Goal: Task Accomplishment & Management: Use online tool/utility

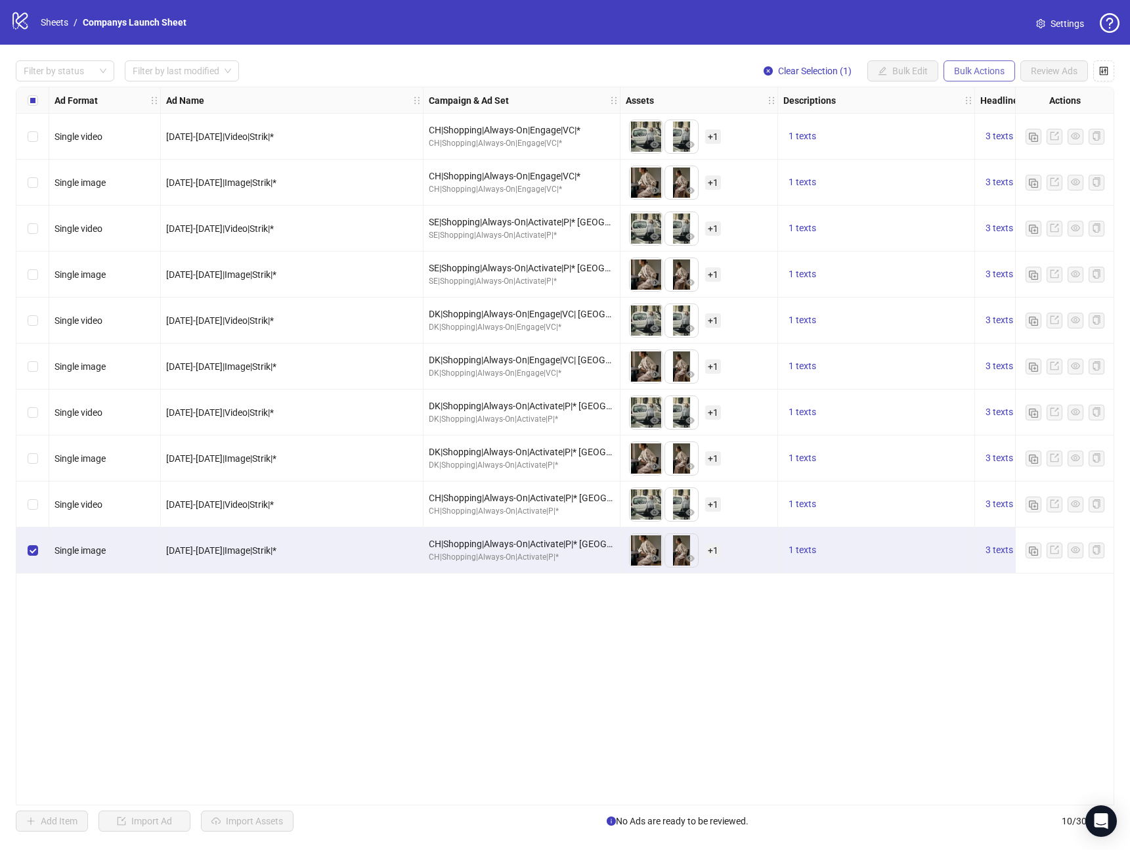
click at [957, 72] on span "Bulk Actions" at bounding box center [979, 71] width 51 height 11
click at [979, 144] on span "Duplicate with assets" at bounding box center [998, 139] width 90 height 14
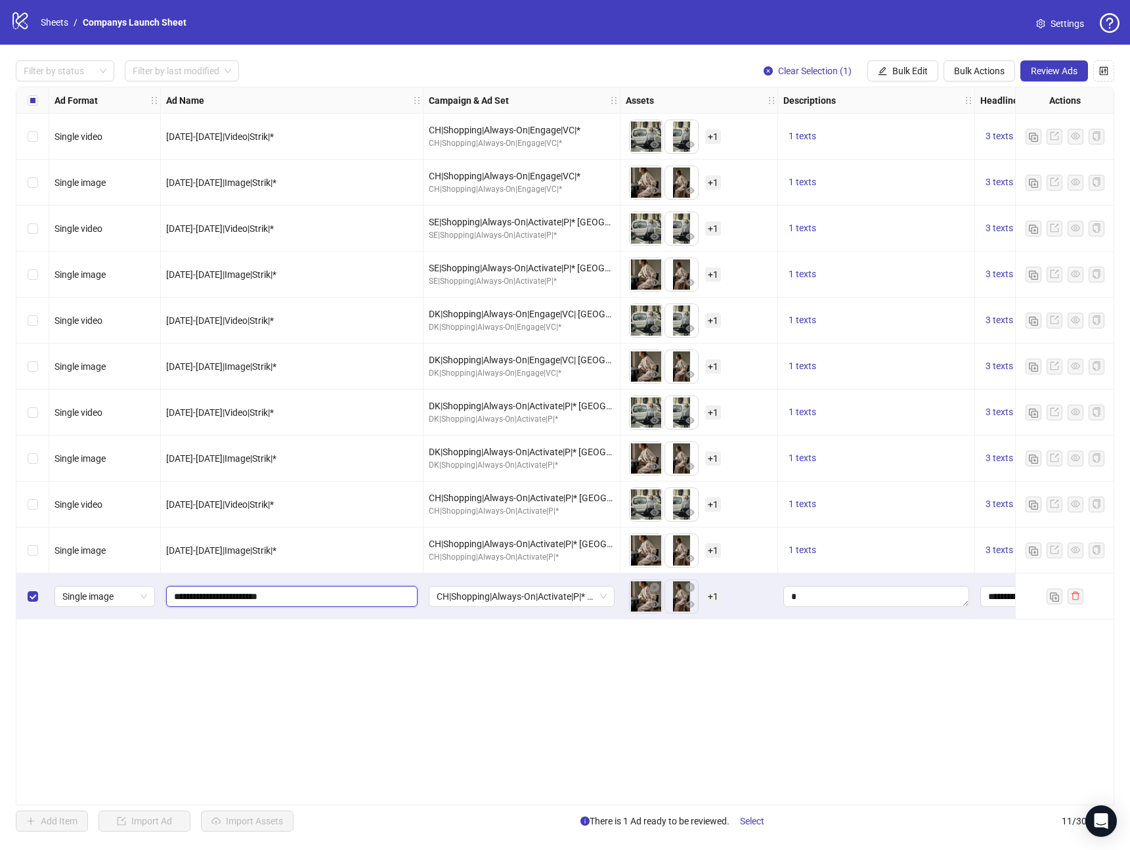
click at [328, 601] on input "**********" at bounding box center [290, 596] width 233 height 14
type input "**********"
click at [337, 719] on div "Ad Format Ad Name Campaign & Ad Set Assets Descriptions Headlines Primary Texts…" at bounding box center [565, 446] width 1099 height 719
click at [1054, 78] on button "Review Ads" at bounding box center [1055, 70] width 68 height 21
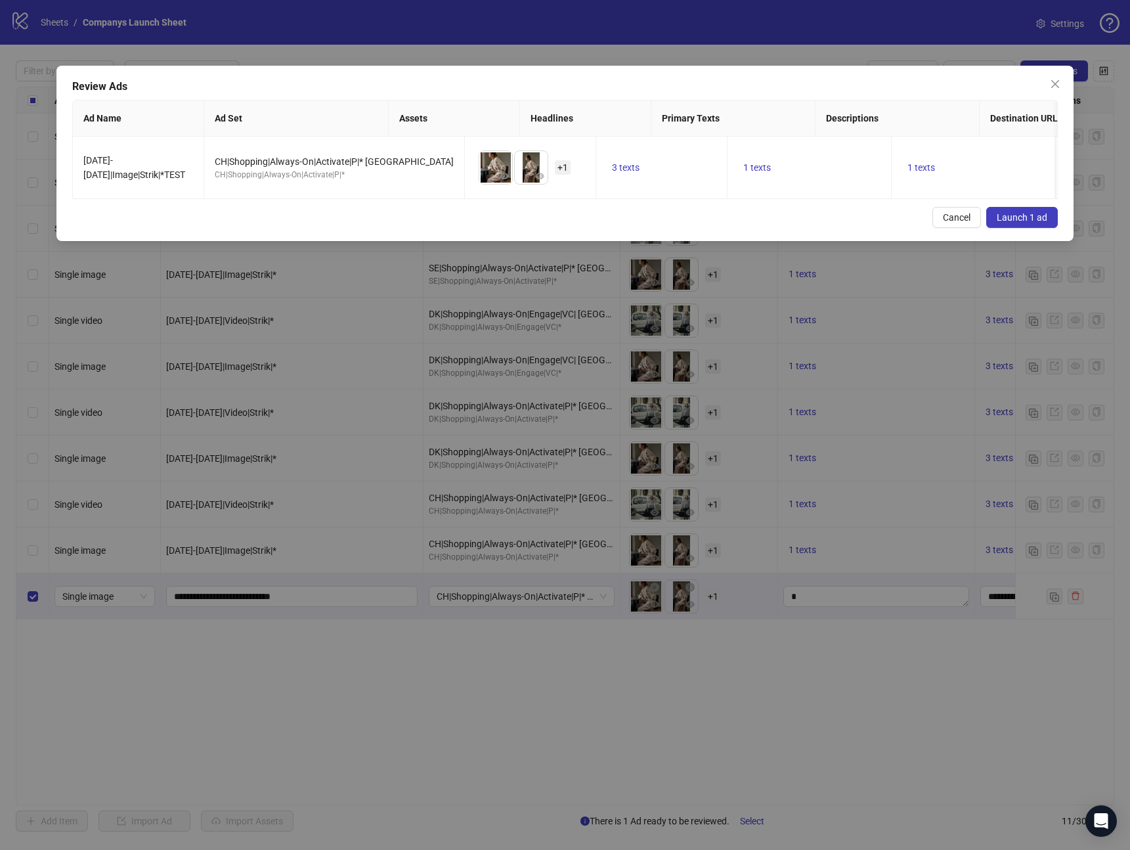
click at [1024, 217] on span "Launch 1 ad" at bounding box center [1022, 217] width 51 height 11
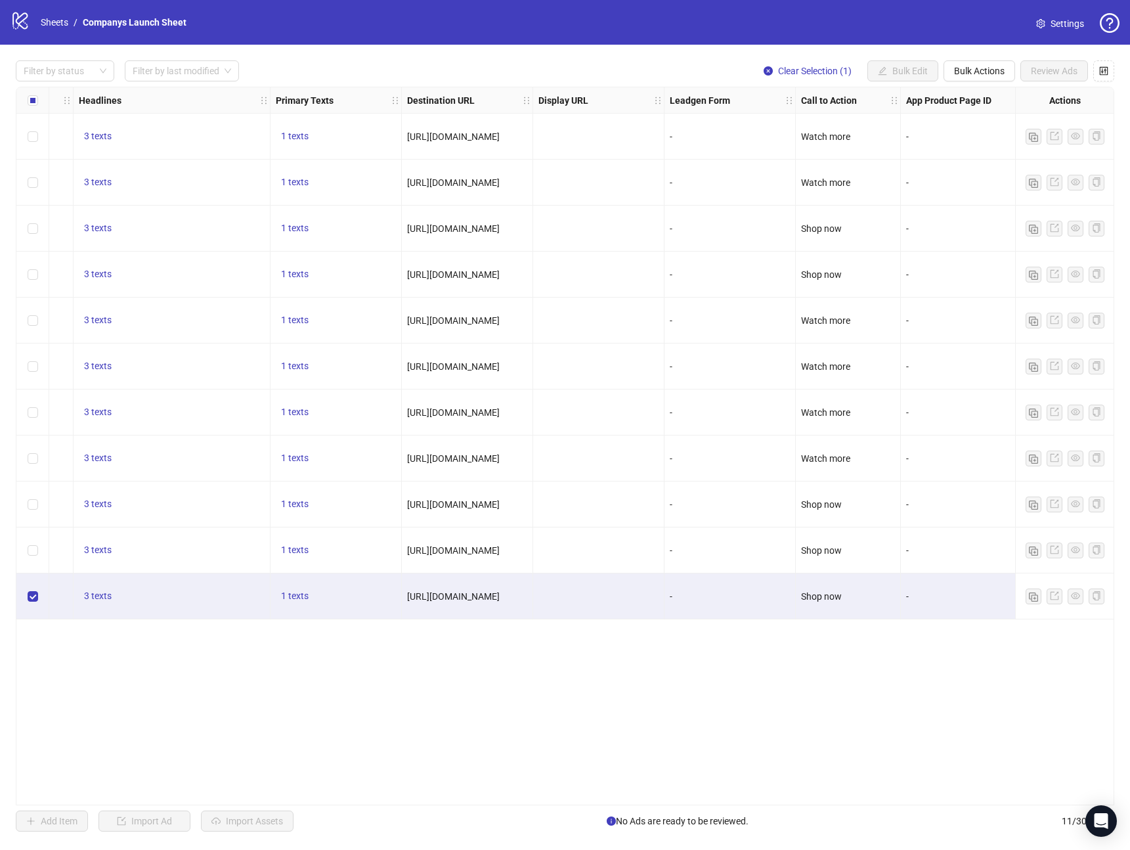
scroll to position [0, 919]
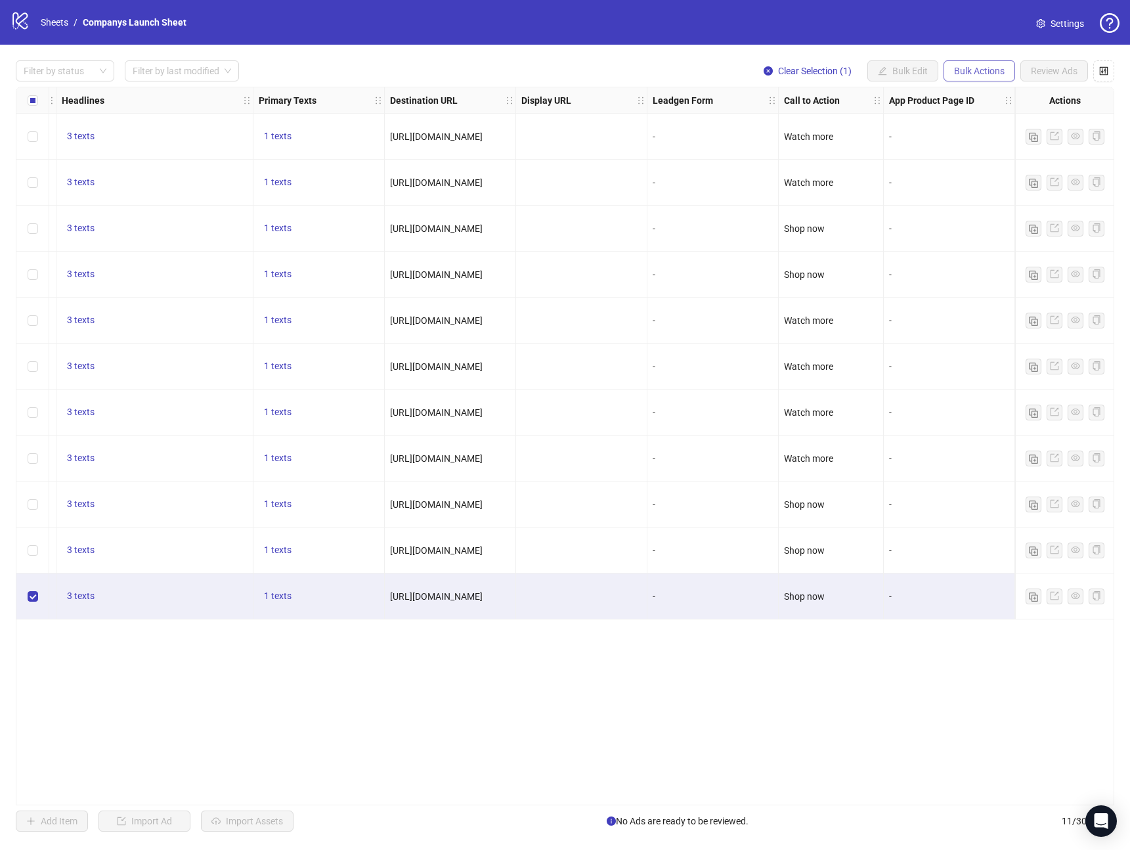
click at [966, 73] on span "Bulk Actions" at bounding box center [979, 71] width 51 height 11
click at [972, 100] on span "Delete" at bounding box center [998, 97] width 90 height 14
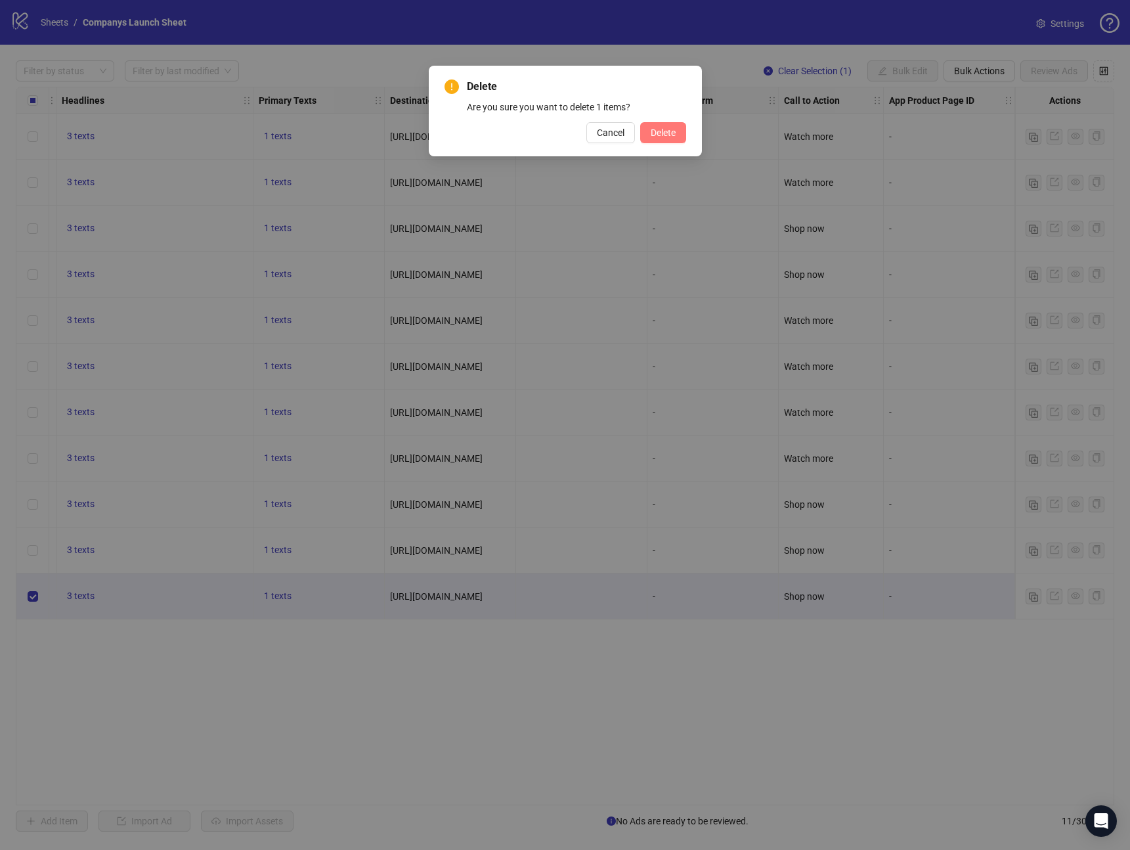
click at [673, 135] on span "Delete" at bounding box center [663, 132] width 25 height 11
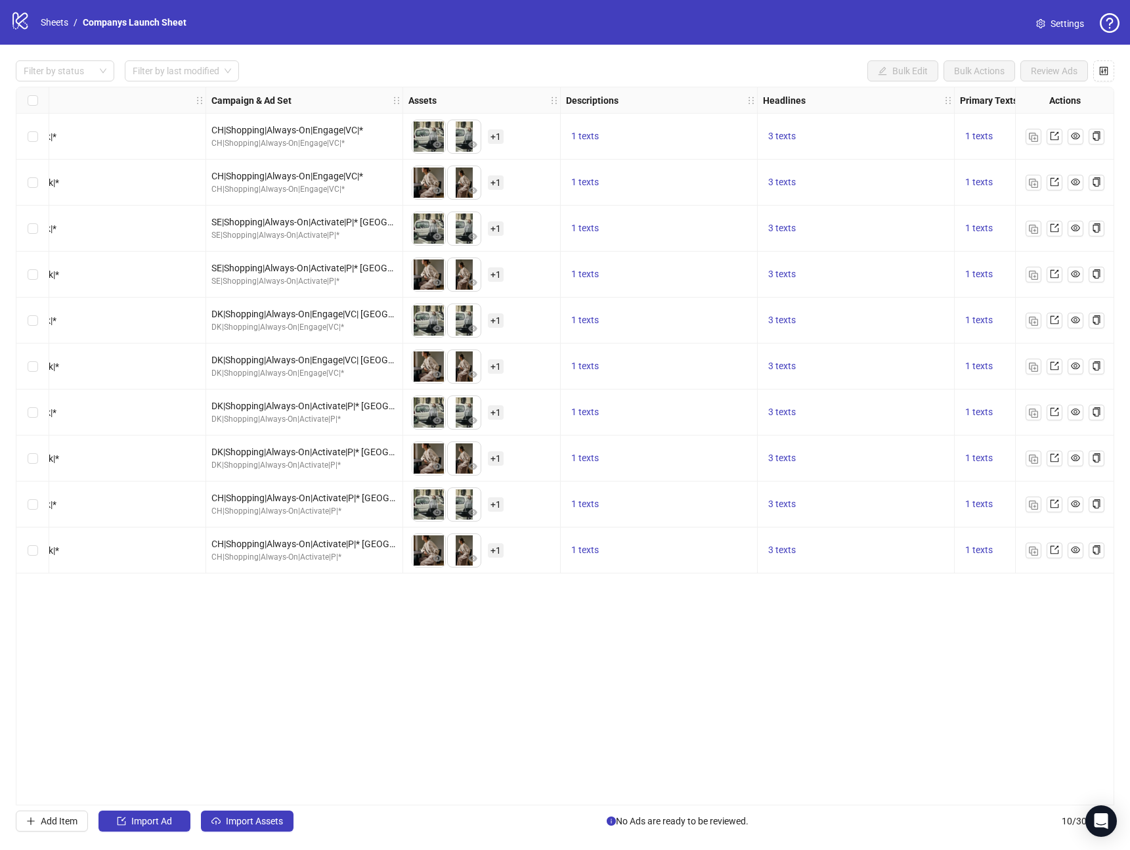
scroll to position [0, 0]
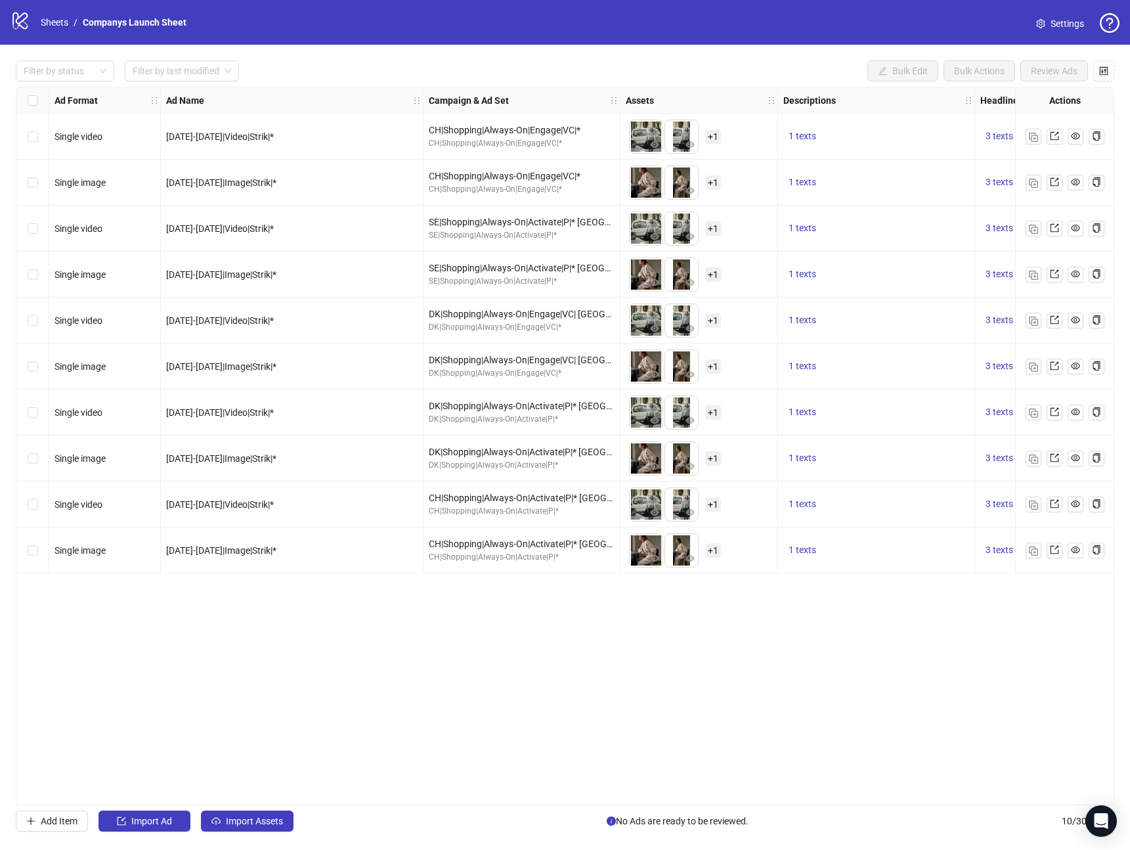
click at [723, 640] on div "Ad Format Ad Name Campaign & Ad Set Assets Descriptions Headlines Primary Texts…" at bounding box center [565, 446] width 1099 height 719
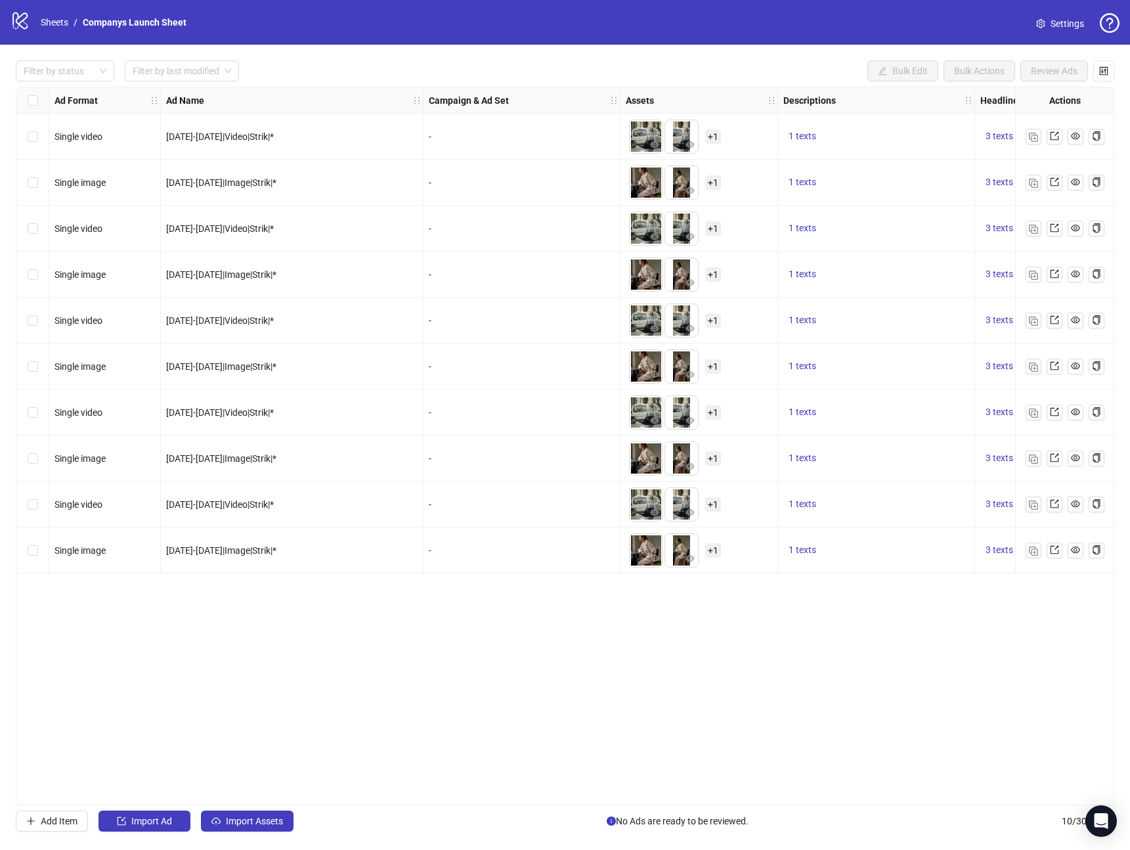
scroll to position [0, 1]
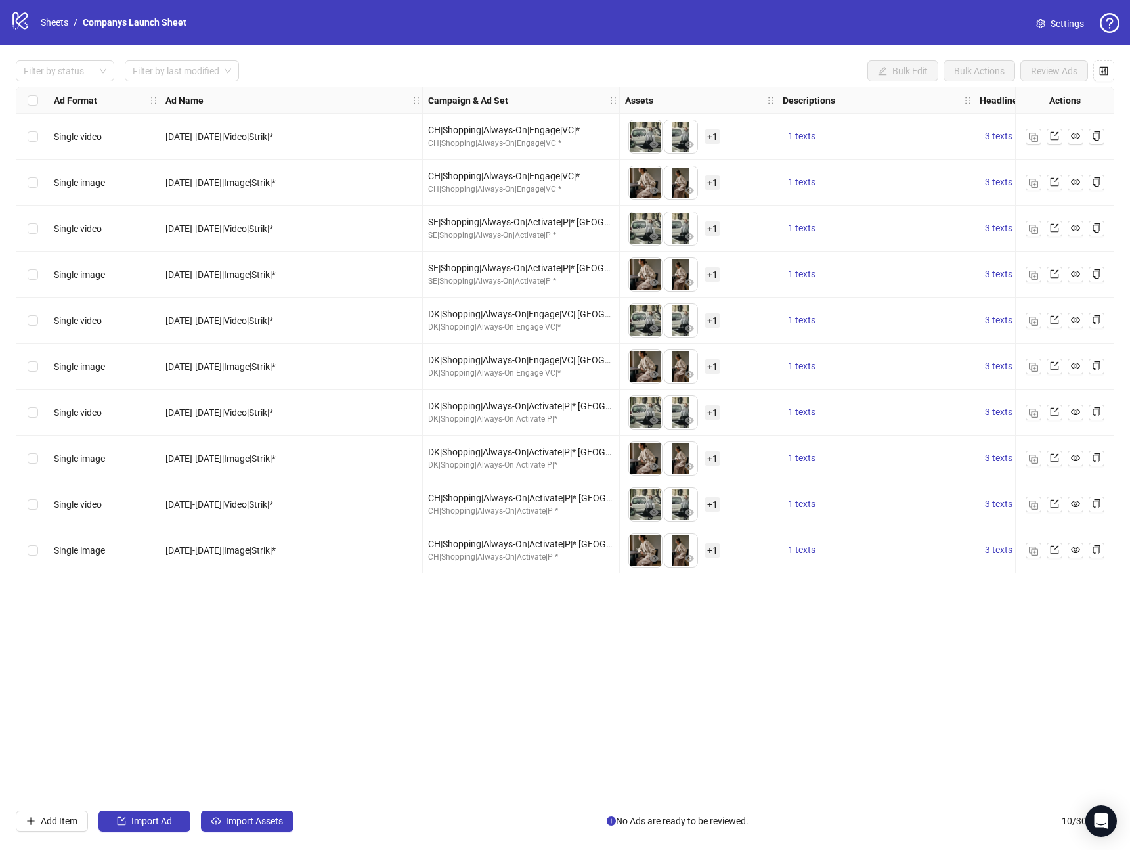
click at [700, 62] on div "Filter by status Filter by last modified Bulk Edit Bulk Actions Review Ads" at bounding box center [565, 70] width 1099 height 21
